Goal: Use online tool/utility: Utilize a website feature to perform a specific function

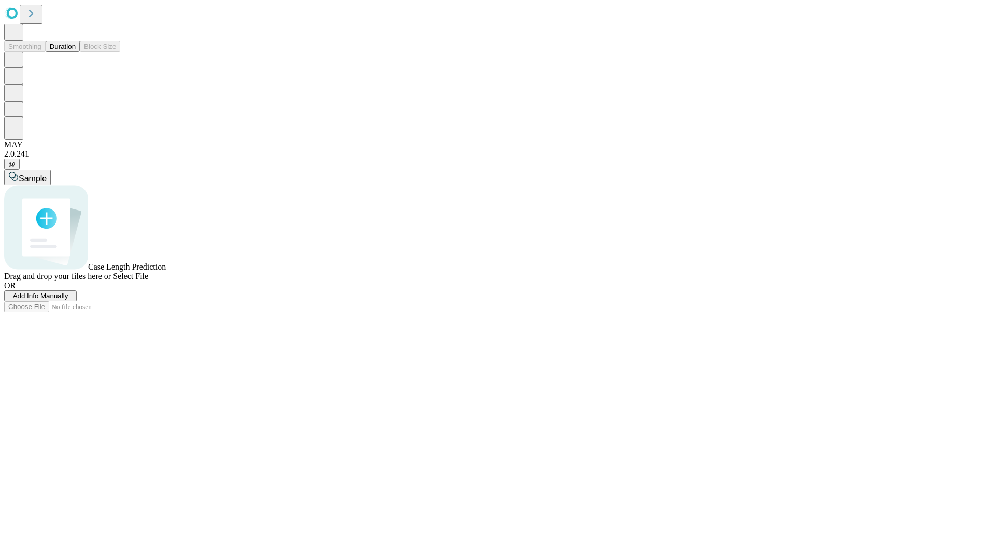
click at [76, 52] on button "Duration" at bounding box center [63, 46] width 34 height 11
click at [47, 174] on span "Sample" at bounding box center [33, 178] width 28 height 9
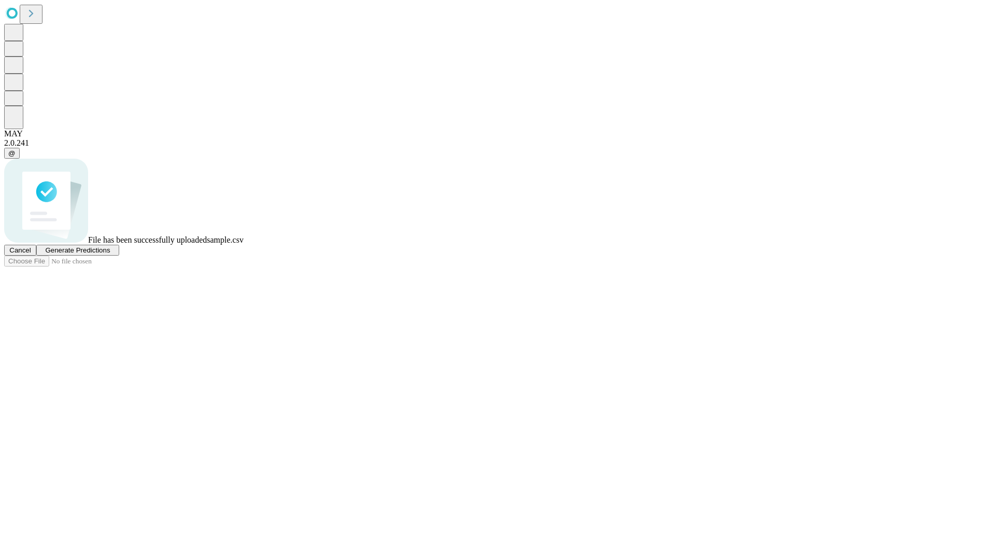
click at [110, 254] on span "Generate Predictions" at bounding box center [77, 250] width 65 height 8
